Goal: Task Accomplishment & Management: Manage account settings

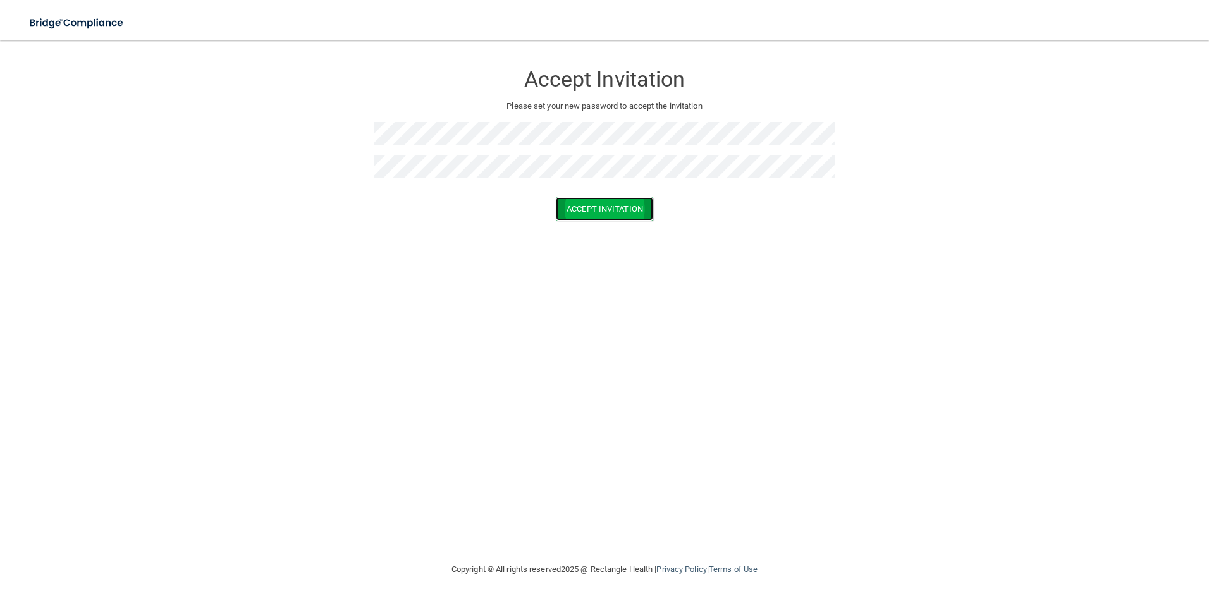
click at [626, 209] on button "Accept Invitation" at bounding box center [604, 208] width 97 height 23
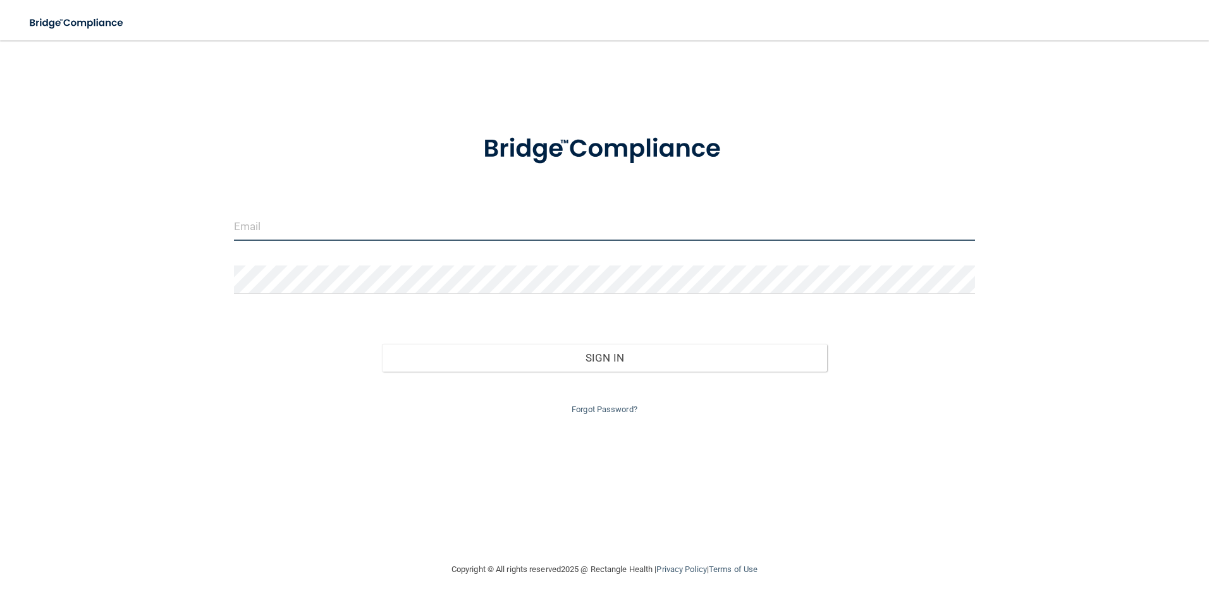
click at [282, 224] on input "email" at bounding box center [605, 226] width 742 height 28
type input "[PERSON_NAME][EMAIL_ADDRESS][PERSON_NAME][DOMAIN_NAME]"
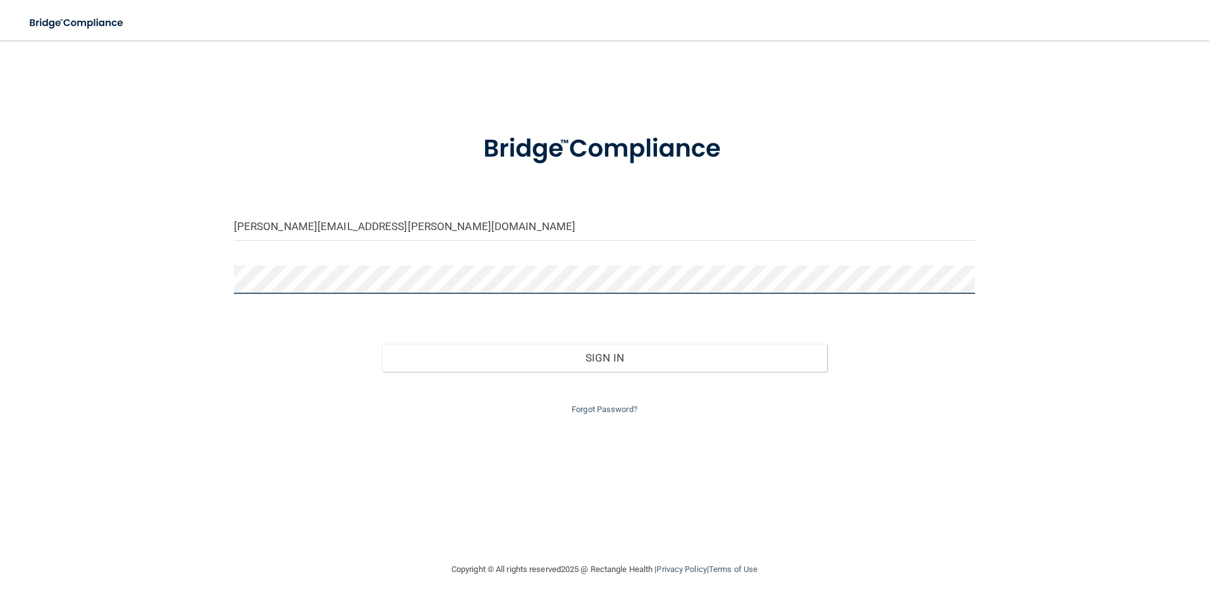
click at [382, 344] on button "Sign In" at bounding box center [604, 358] width 445 height 28
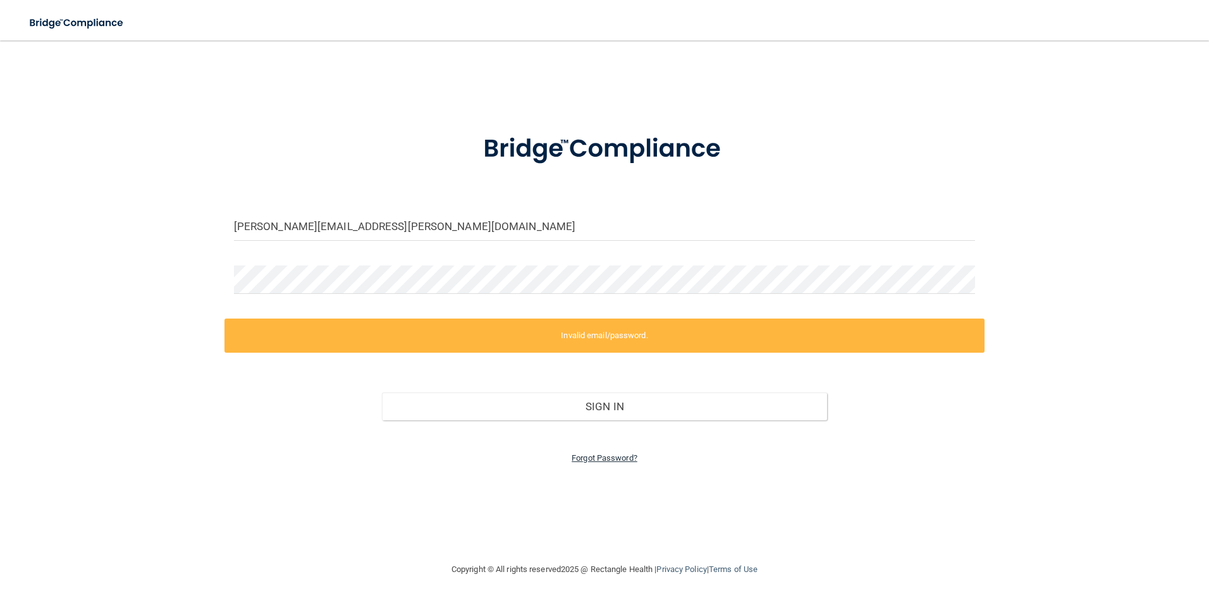
click at [610, 460] on link "Forgot Password?" at bounding box center [605, 457] width 66 height 9
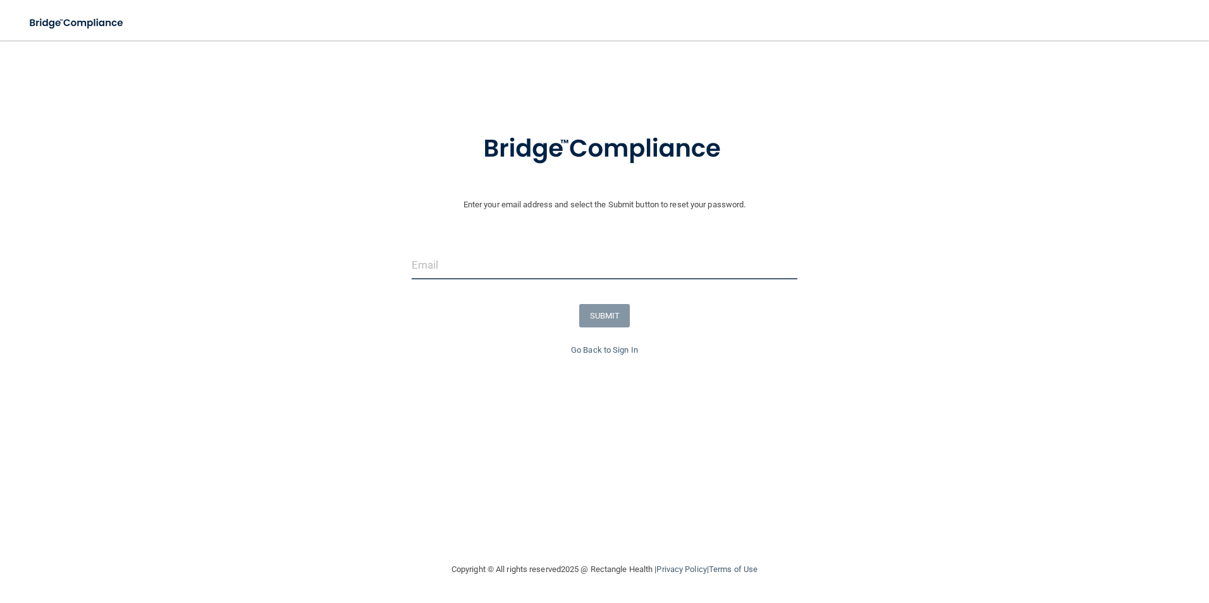
click at [458, 269] on input "email" at bounding box center [605, 265] width 386 height 28
type input "[EMAIL_ADDRESS][DOMAIN_NAME]"
click at [601, 312] on button "SUBMIT" at bounding box center [604, 315] width 51 height 23
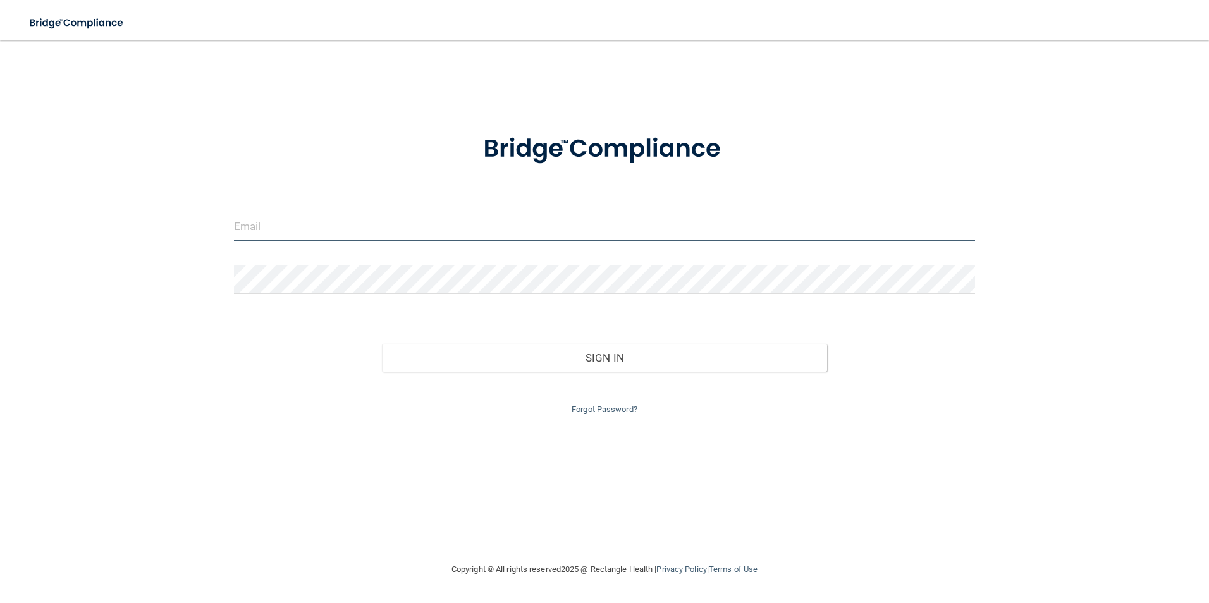
click at [273, 226] on input "email" at bounding box center [605, 226] width 742 height 28
type input "[PERSON_NAME][EMAIL_ADDRESS][PERSON_NAME][DOMAIN_NAME]"
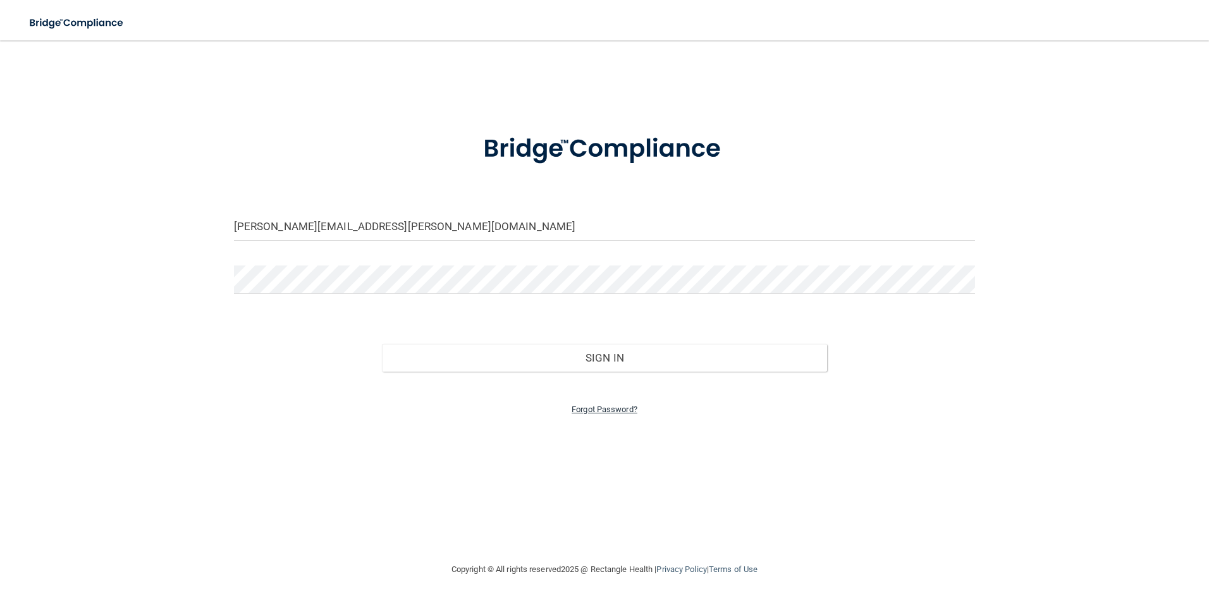
click at [619, 407] on link "Forgot Password?" at bounding box center [605, 409] width 66 height 9
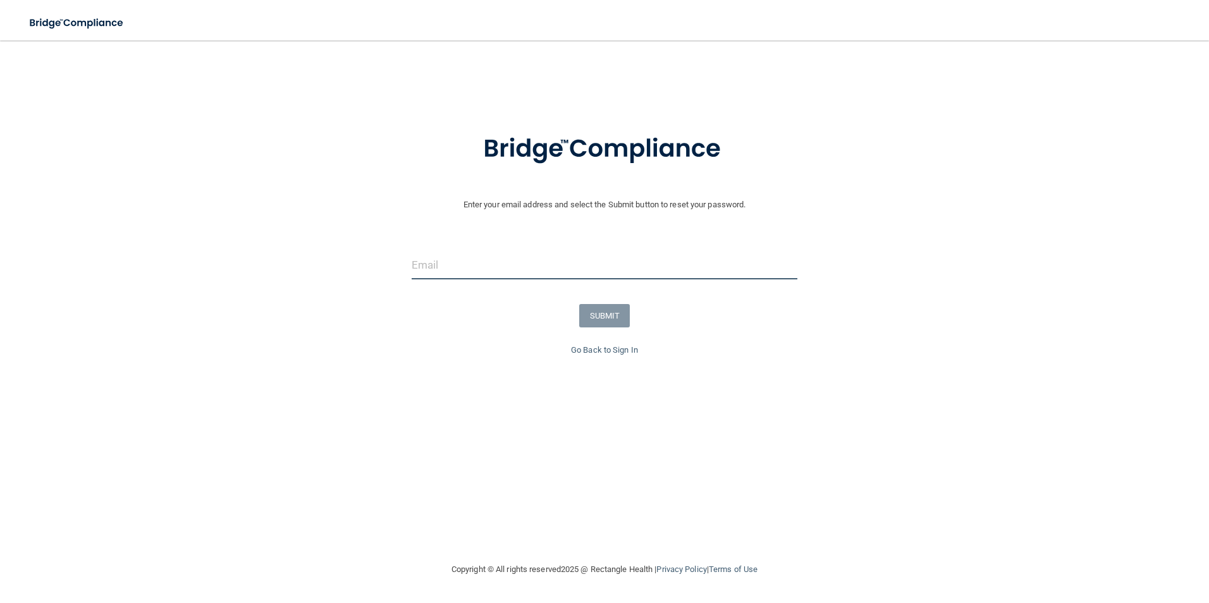
click at [458, 268] on input "email" at bounding box center [605, 265] width 386 height 28
type input "[PERSON_NAME][EMAIL_ADDRESS][PERSON_NAME][DOMAIN_NAME]"
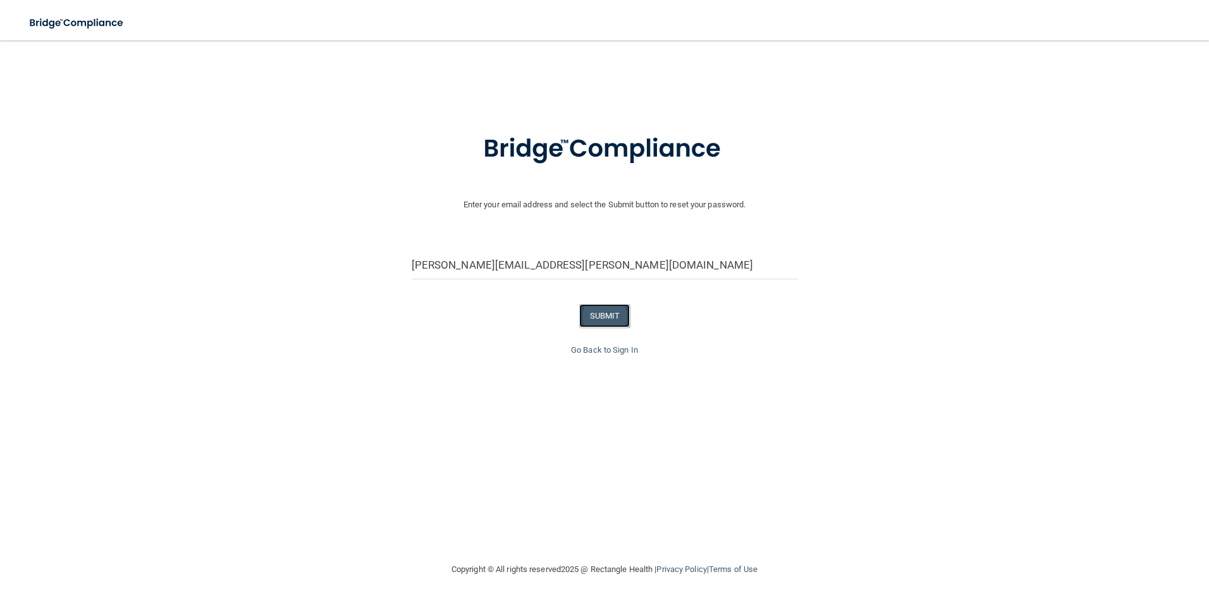
click at [604, 317] on button "SUBMIT" at bounding box center [604, 315] width 51 height 23
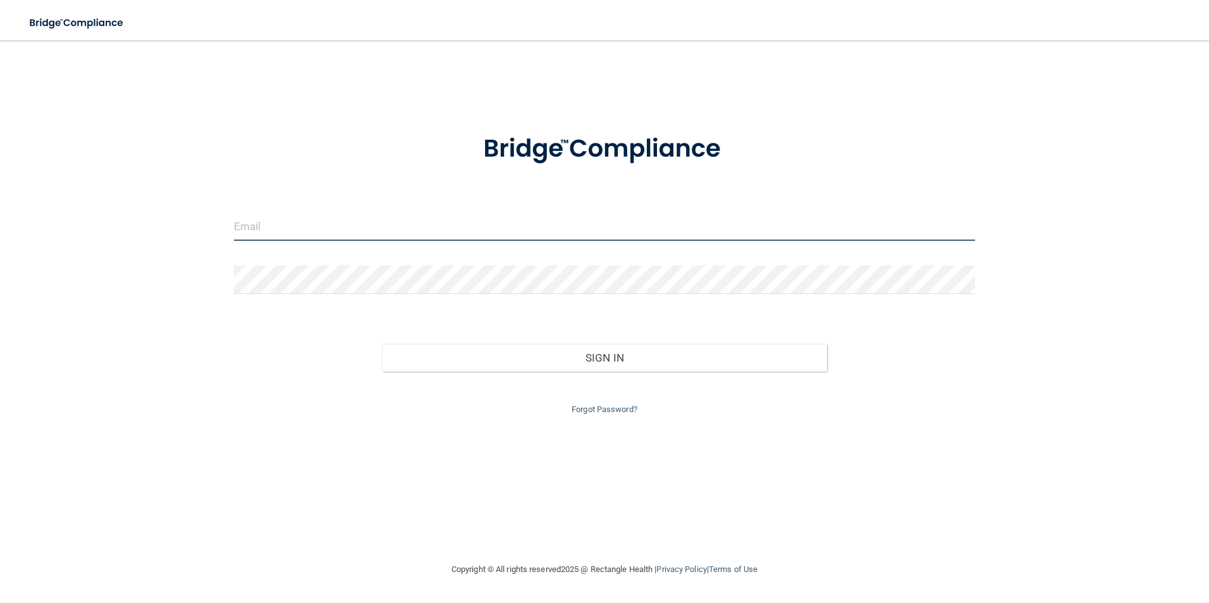
click at [303, 221] on input "email" at bounding box center [605, 226] width 742 height 28
type input "[PERSON_NAME][EMAIL_ADDRESS][PERSON_NAME][DOMAIN_NAME]"
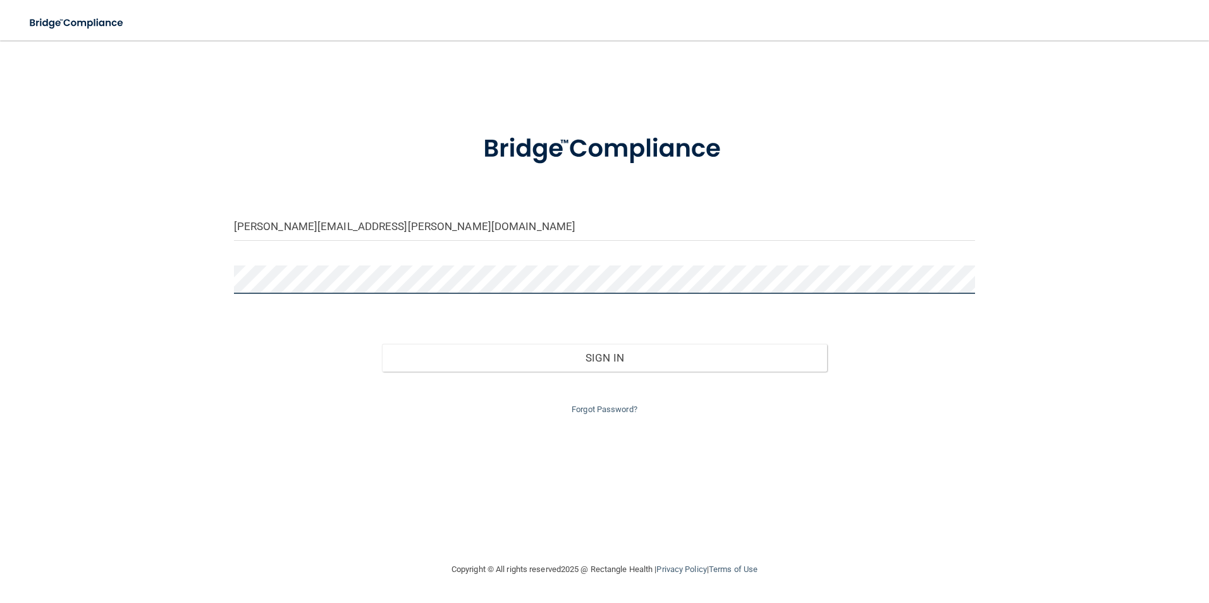
click at [382, 344] on button "Sign In" at bounding box center [604, 358] width 445 height 28
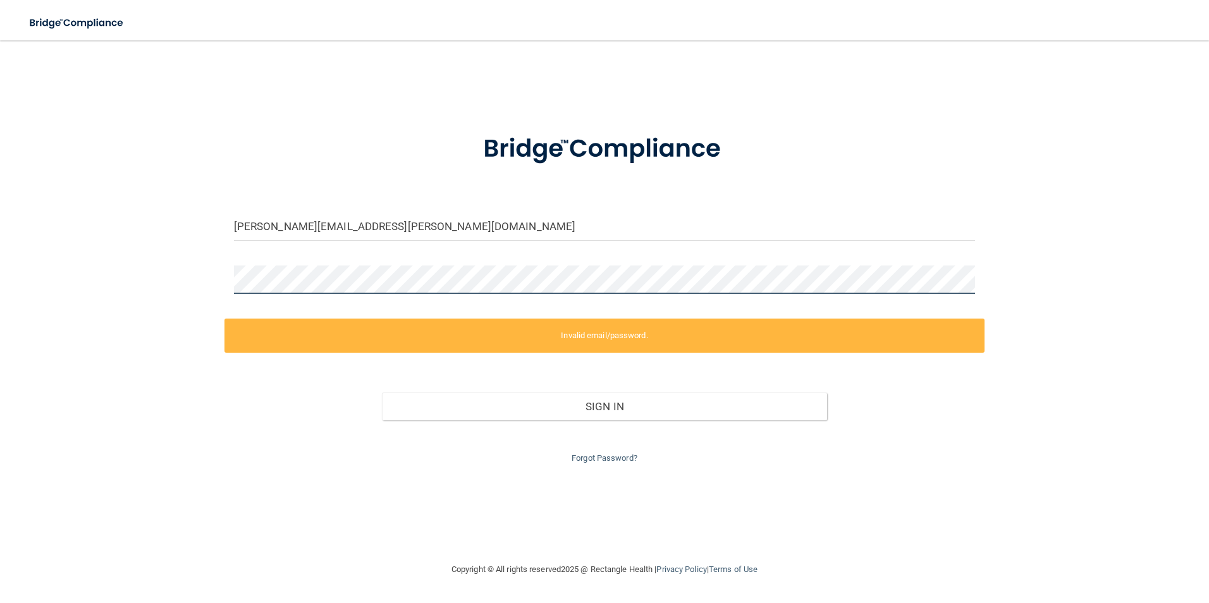
click at [188, 271] on div "[PERSON_NAME][EMAIL_ADDRESS][PERSON_NAME][DOMAIN_NAME] Invalid email/password. …" at bounding box center [604, 301] width 1158 height 496
